Goal: Obtain resource: Obtain resource

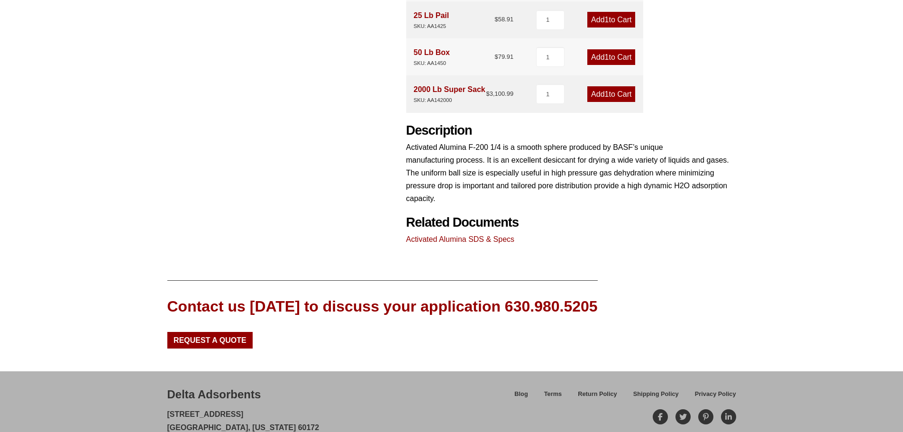
scroll to position [379, 0]
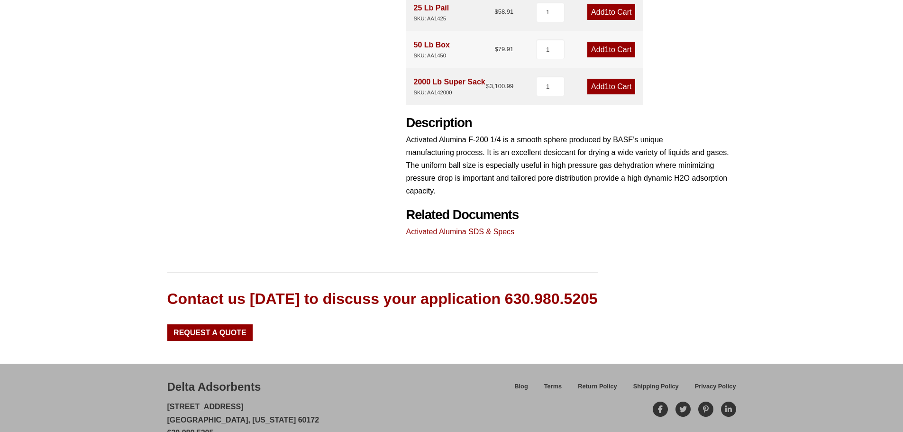
click at [449, 232] on link "Activated Alumina SDS & Specs" at bounding box center [460, 232] width 109 height 8
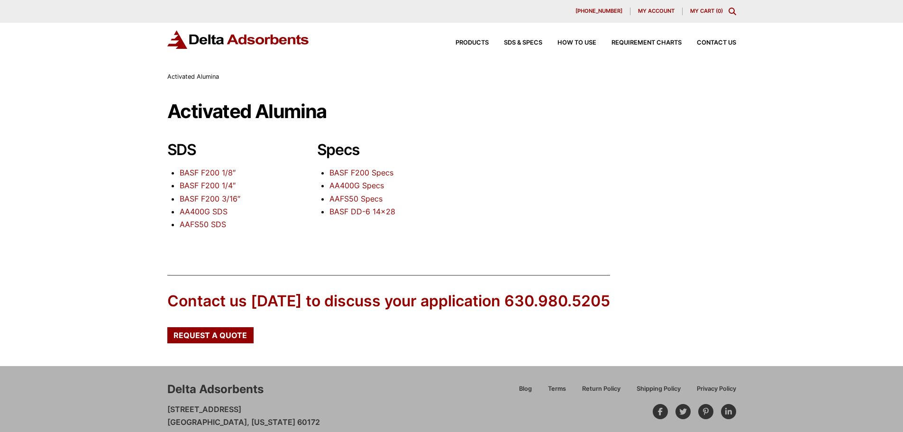
click at [219, 175] on link "BASF F200 1/8″" at bounding box center [208, 172] width 56 height 9
